Goal: Information Seeking & Learning: Learn about a topic

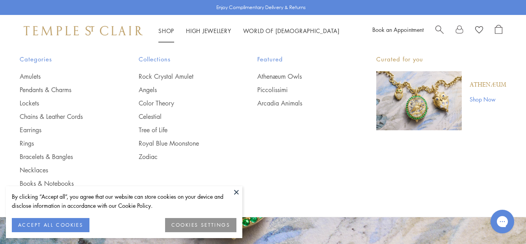
scroll to position [31, 0]
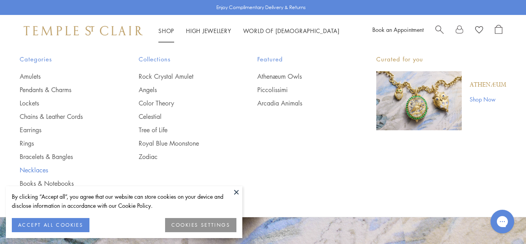
click at [32, 168] on link "Necklaces" at bounding box center [64, 170] width 88 height 9
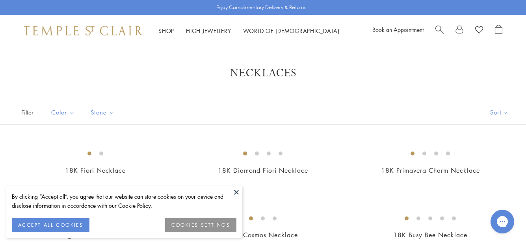
click at [237, 192] on button at bounding box center [237, 193] width 12 height 12
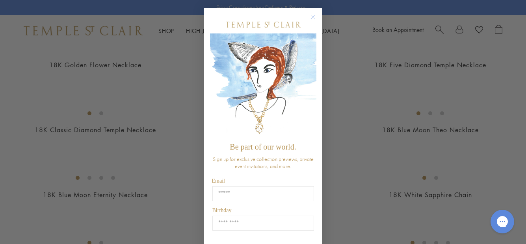
scroll to position [300, 0]
click at [313, 21] on circle "Close dialog" at bounding box center [312, 16] width 9 height 9
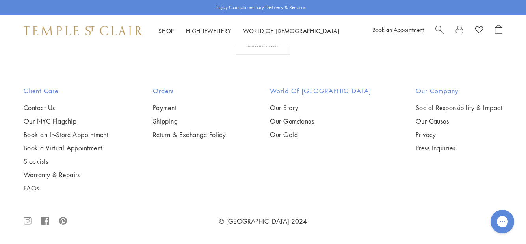
scroll to position [2367, 0]
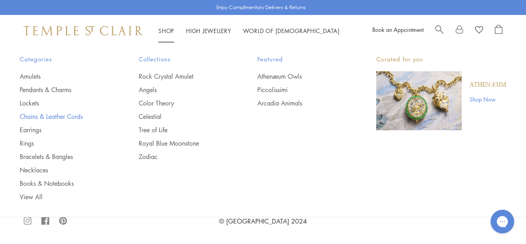
click at [24, 117] on link "Chains & Leather Cords" at bounding box center [64, 116] width 88 height 9
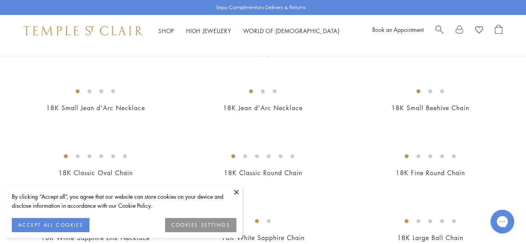
scroll to position [168, 0]
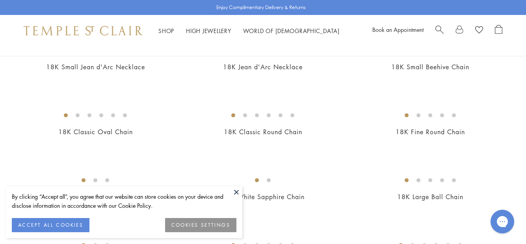
click at [235, 192] on button at bounding box center [237, 193] width 12 height 12
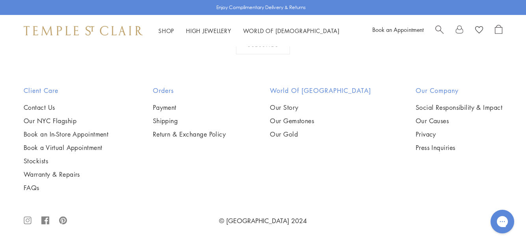
scroll to position [1307, 0]
click at [0, 0] on img at bounding box center [0, 0] width 0 height 0
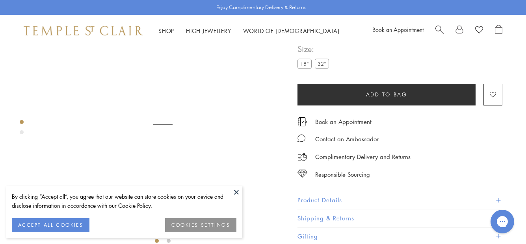
scroll to position [47, 0]
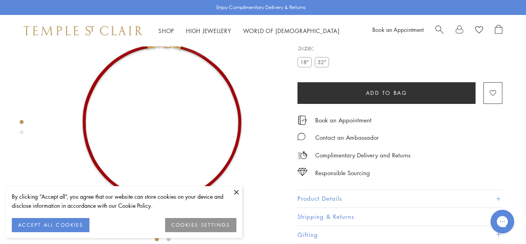
click at [234, 190] on button at bounding box center [237, 193] width 12 height 12
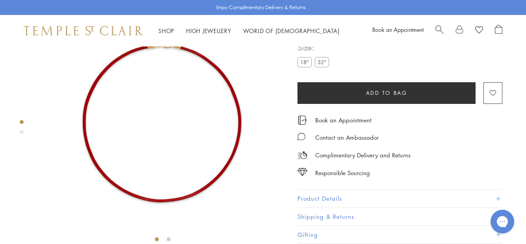
click at [20, 134] on div "Product gallery navigation" at bounding box center [22, 129] width 4 height 22
click at [21, 131] on div "Product gallery navigation" at bounding box center [22, 133] width 4 height 4
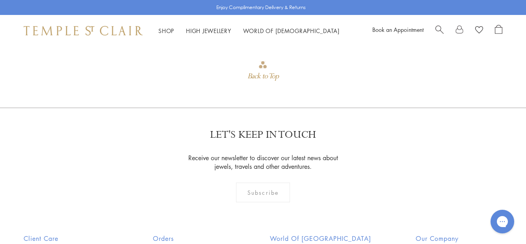
scroll to position [698, 0]
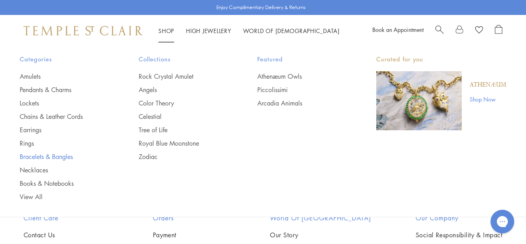
click at [32, 156] on link "Bracelets & Bangles" at bounding box center [64, 157] width 88 height 9
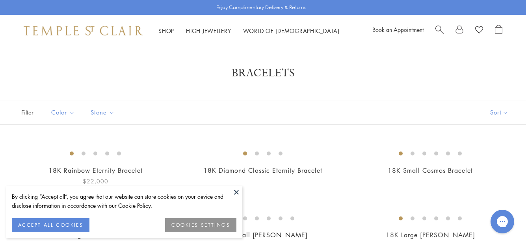
scroll to position [57, 0]
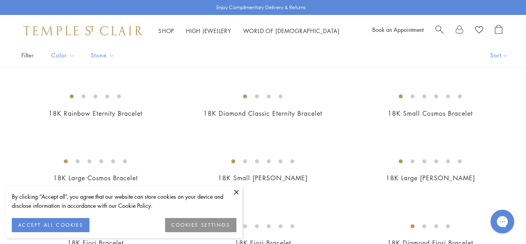
click at [237, 195] on button at bounding box center [237, 193] width 12 height 12
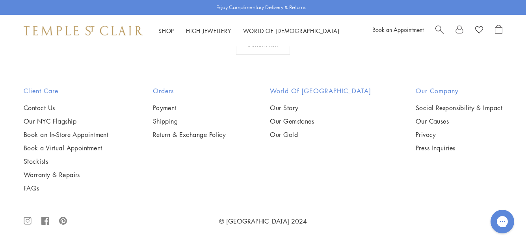
scroll to position [2563, 0]
click at [0, 0] on img at bounding box center [0, 0] width 0 height 0
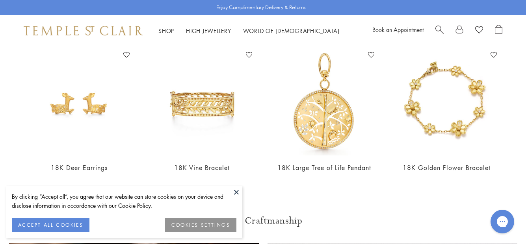
scroll to position [317, 0]
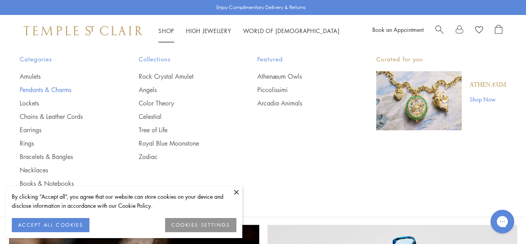
click at [65, 93] on link "Pendants & Charms" at bounding box center [64, 90] width 88 height 9
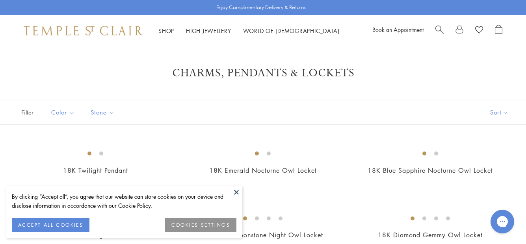
click at [233, 192] on button at bounding box center [237, 193] width 12 height 12
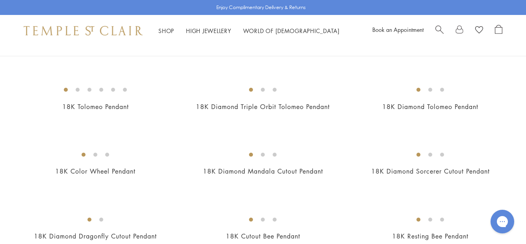
scroll to position [1107, 0]
